Goal: Register for event/course

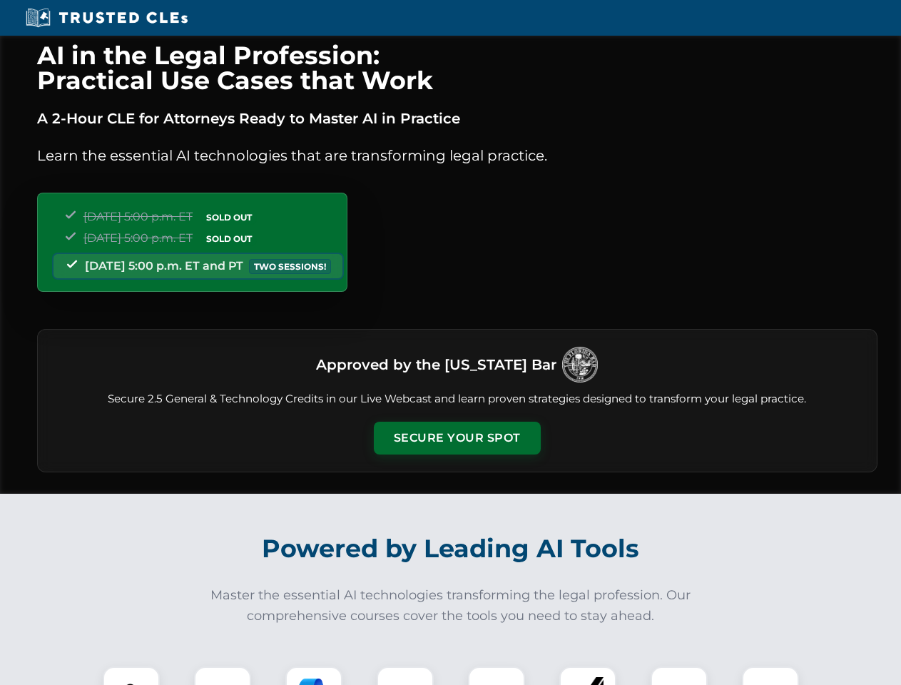
click at [457, 438] on button "Secure Your Spot" at bounding box center [457, 438] width 167 height 33
click at [131, 676] on img at bounding box center [131, 694] width 41 height 41
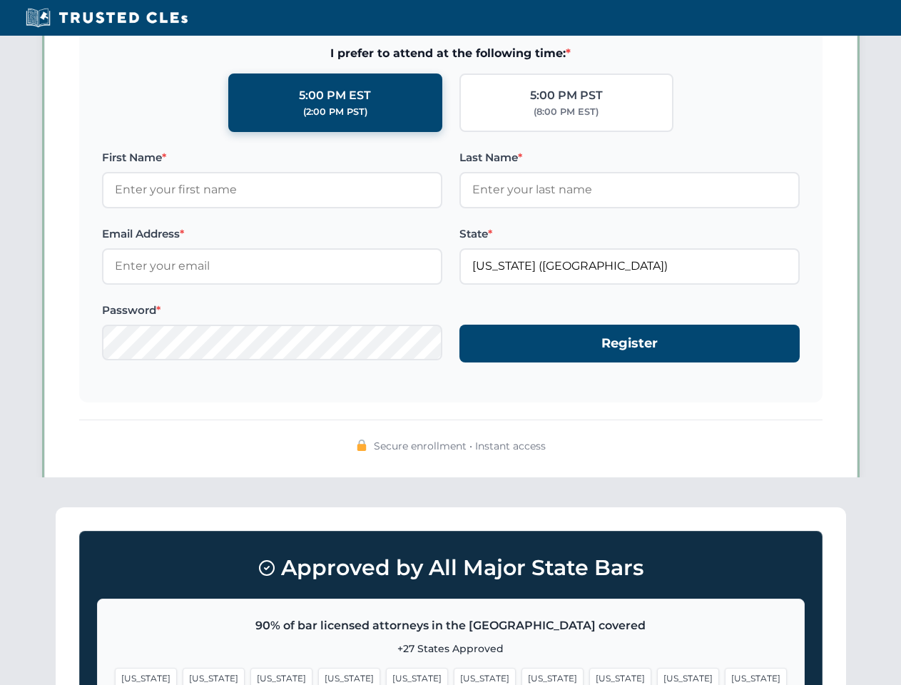
click at [522, 676] on span "[US_STATE]" at bounding box center [553, 678] width 62 height 21
click at [657, 676] on span "[US_STATE]" at bounding box center [688, 678] width 62 height 21
